Goal: Task Accomplishment & Management: Manage account settings

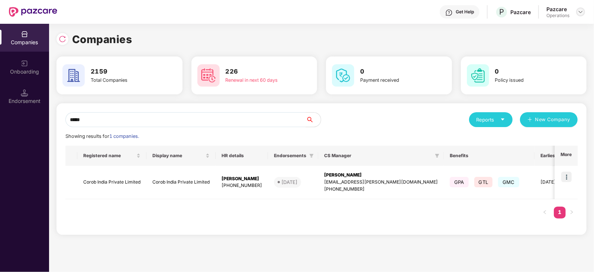
click at [579, 10] on img at bounding box center [580, 12] width 6 height 6
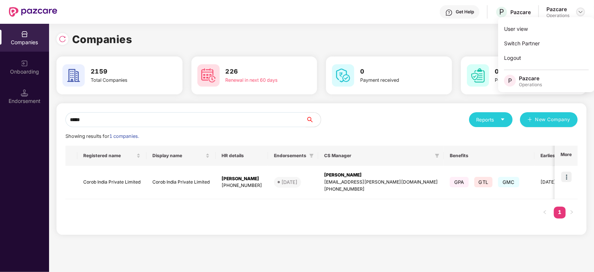
click at [581, 14] on img at bounding box center [580, 12] width 6 height 6
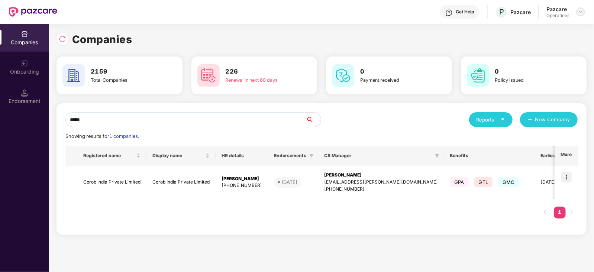
click at [582, 15] on div at bounding box center [580, 11] width 9 height 9
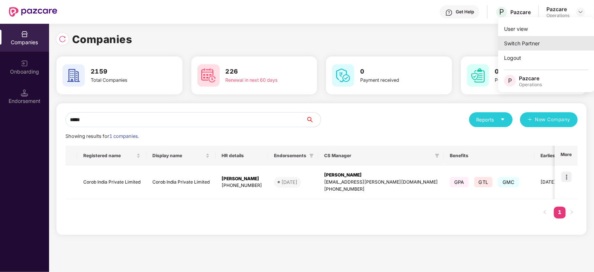
click at [535, 44] on div "Switch Partner" at bounding box center [546, 43] width 97 height 14
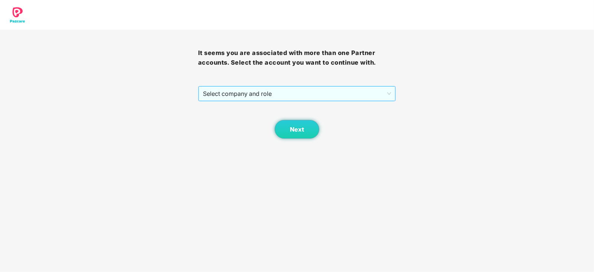
click at [272, 99] on span "Select company and role" at bounding box center [297, 94] width 188 height 14
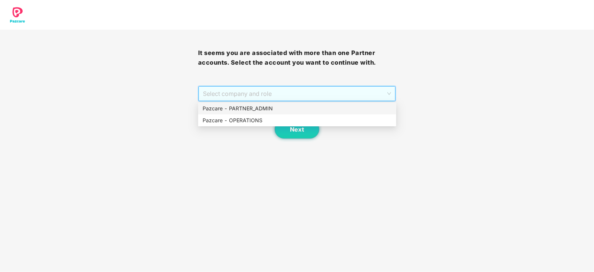
click at [261, 107] on div "Pazcare - PARTNER_ADMIN" at bounding box center [296, 108] width 189 height 8
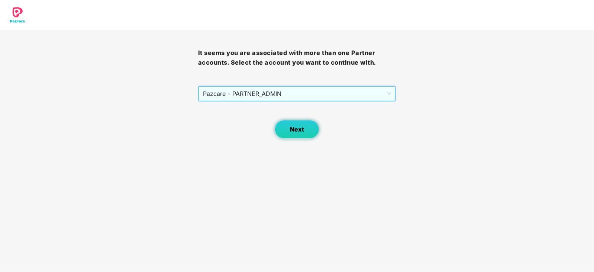
click at [294, 123] on button "Next" at bounding box center [297, 129] width 45 height 19
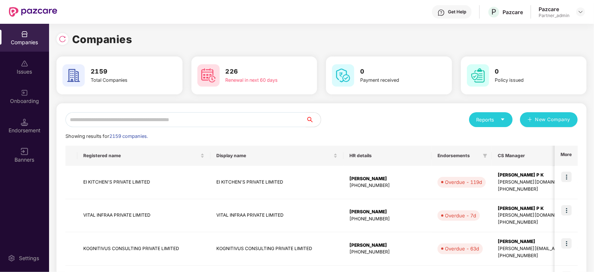
click at [216, 120] on input "text" at bounding box center [185, 119] width 240 height 15
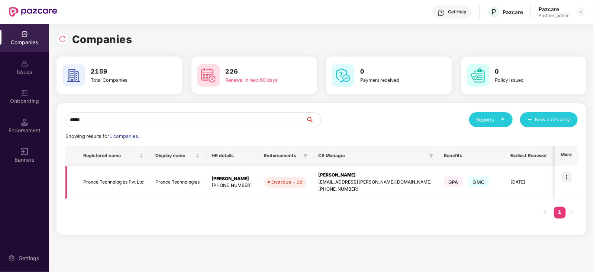
type input "*****"
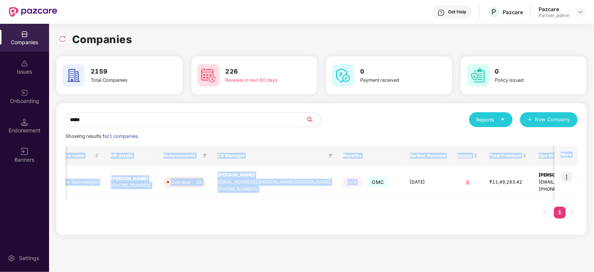
scroll to position [0, 0]
drag, startPoint x: 417, startPoint y: 176, endPoint x: 478, endPoint y: 195, distance: 64.2
click at [589, 170] on div "Companies 2159 Total Companies 226 Renewal in next 60 days 0 Payment received 0…" at bounding box center [321, 148] width 545 height 248
click at [463, 203] on div "Registered name Display name HR details Endorsements CS Manager Benefits Earlie…" at bounding box center [321, 186] width 512 height 80
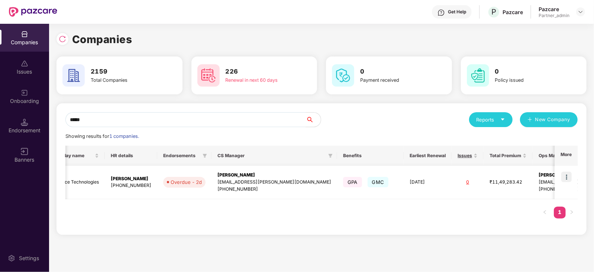
click at [568, 178] on img at bounding box center [566, 177] width 10 height 10
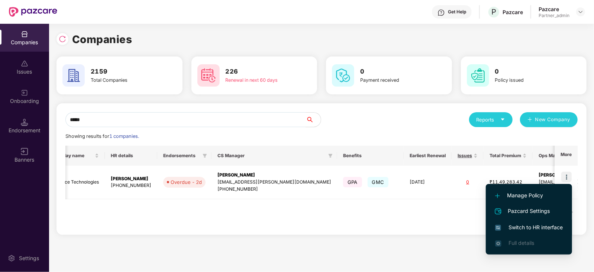
click at [529, 226] on span "Switch to HR interface" at bounding box center [529, 227] width 68 height 8
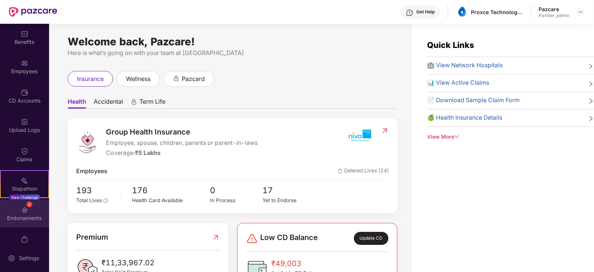
scroll to position [44, 0]
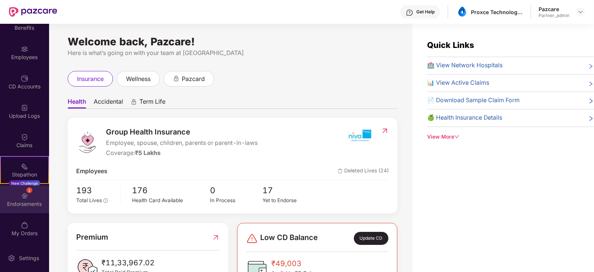
click at [34, 206] on div "Endorsements" at bounding box center [24, 203] width 49 height 7
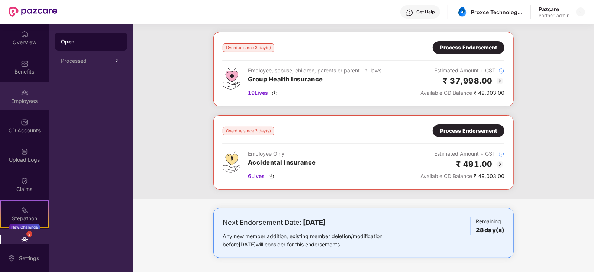
click at [24, 104] on div "Employees" at bounding box center [24, 100] width 49 height 7
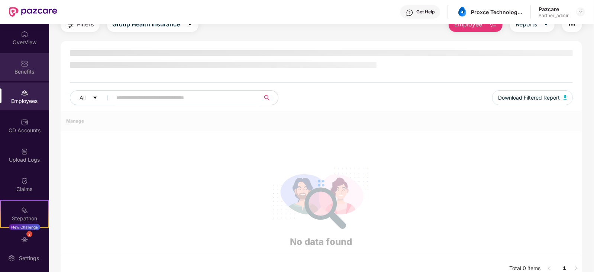
click at [28, 68] on div "Benefits" at bounding box center [24, 71] width 49 height 7
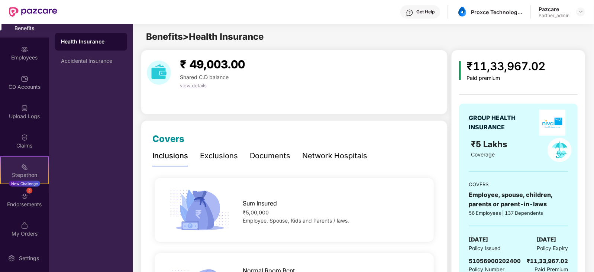
scroll to position [44, 0]
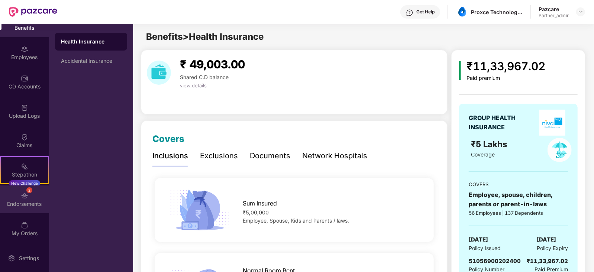
click at [39, 200] on div "Endorsements" at bounding box center [24, 203] width 49 height 7
